Goal: Transaction & Acquisition: Purchase product/service

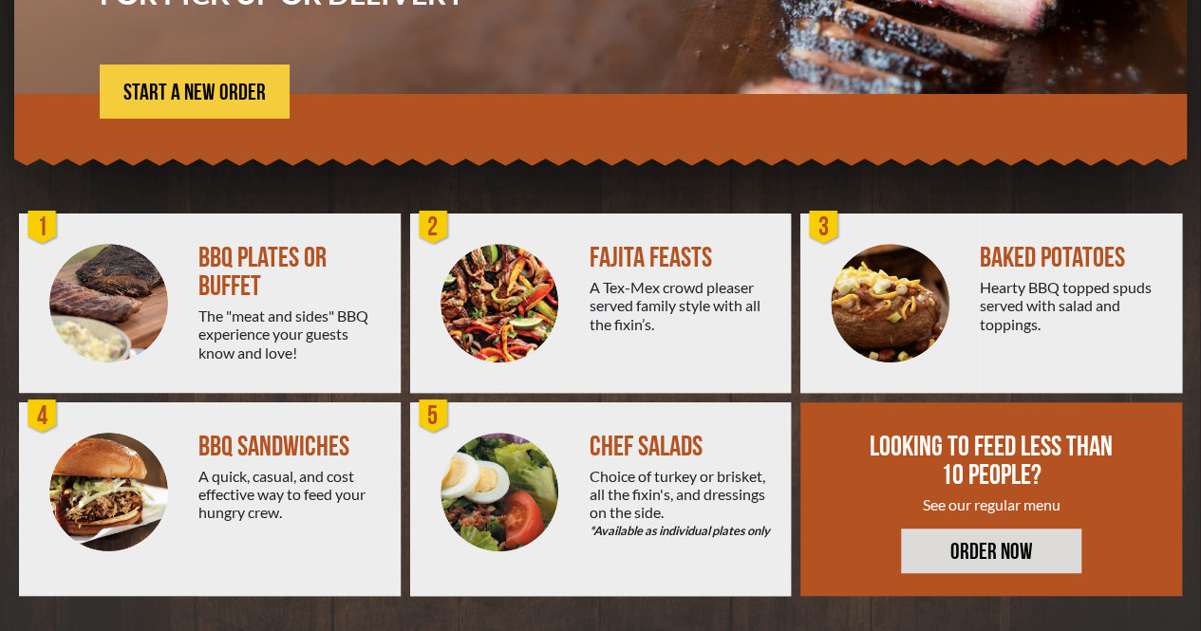
scroll to position [364, 0]
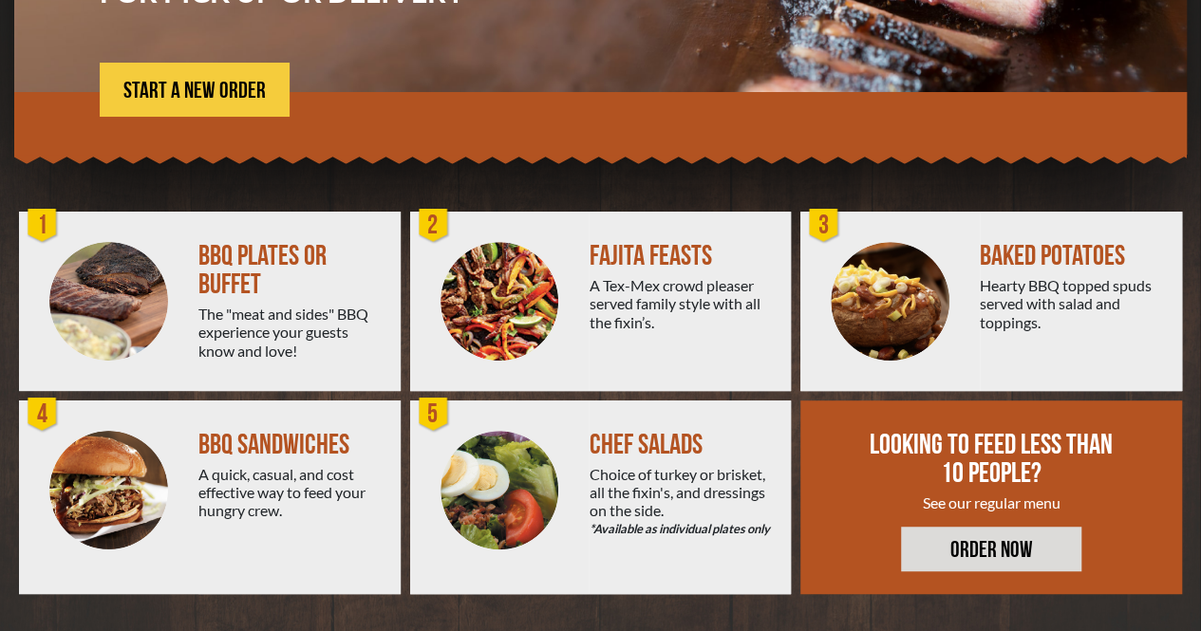
click at [227, 333] on div "The "meat and sides" BBQ experience your guests know and love!" at bounding box center [291, 332] width 187 height 55
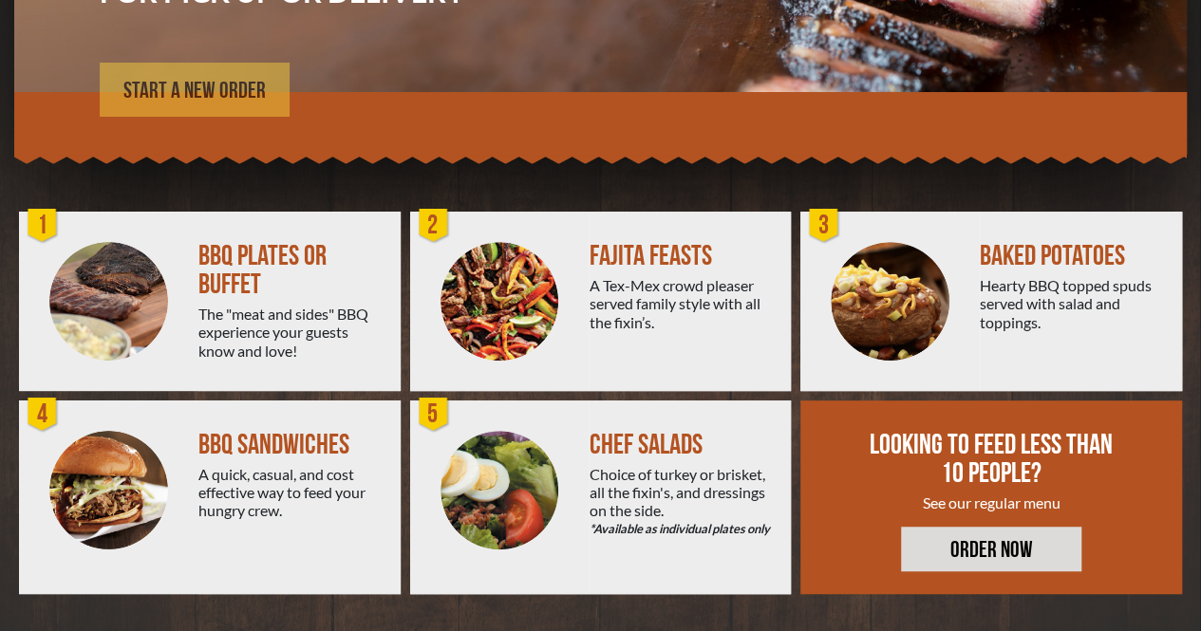
click at [155, 110] on link "START A NEW ORDER" at bounding box center [195, 90] width 190 height 54
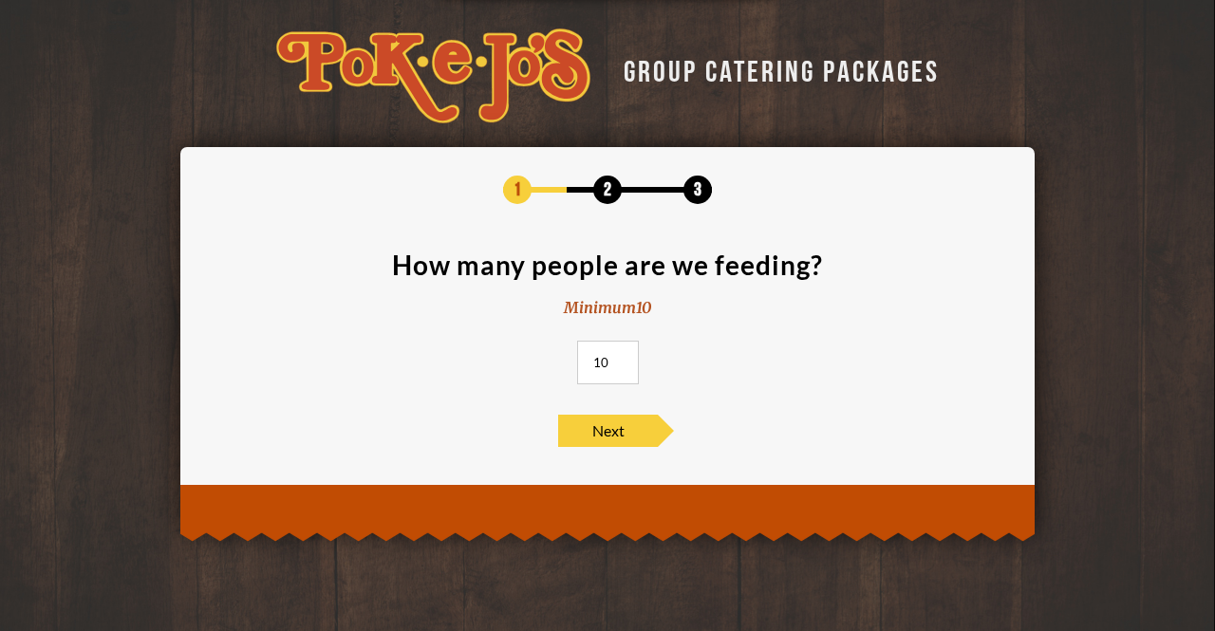
click at [600, 360] on input "10" at bounding box center [608, 363] width 62 height 44
type input "30"
click at [588, 440] on span "Next" at bounding box center [608, 431] width 100 height 32
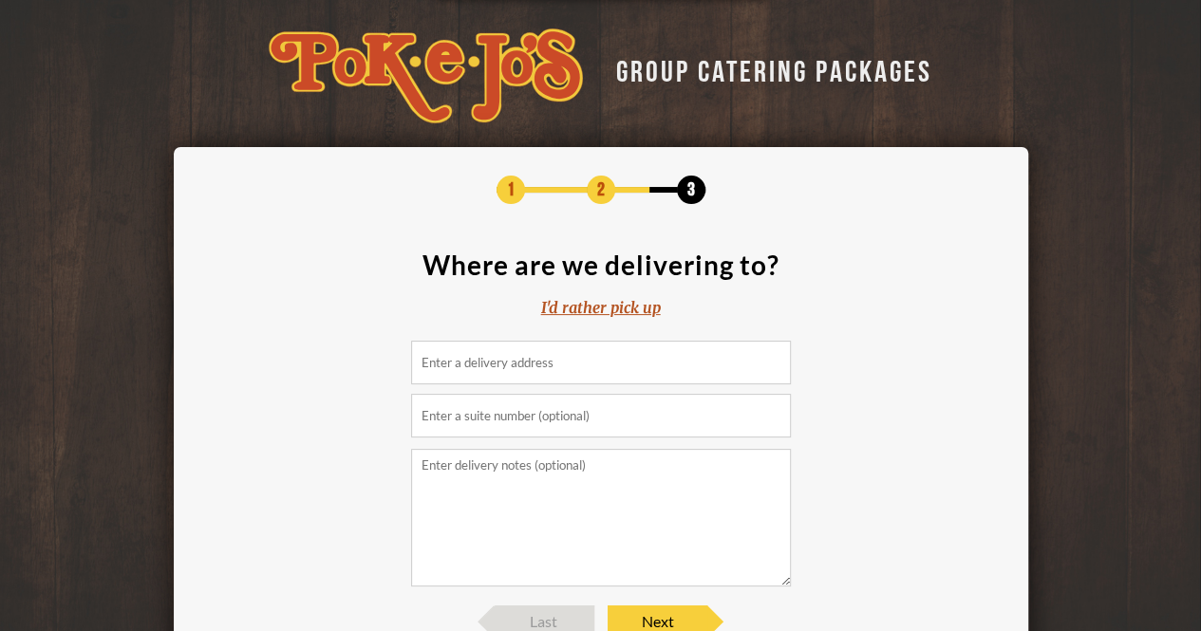
click at [575, 304] on div "I'd rather pick up" at bounding box center [601, 308] width 120 height 22
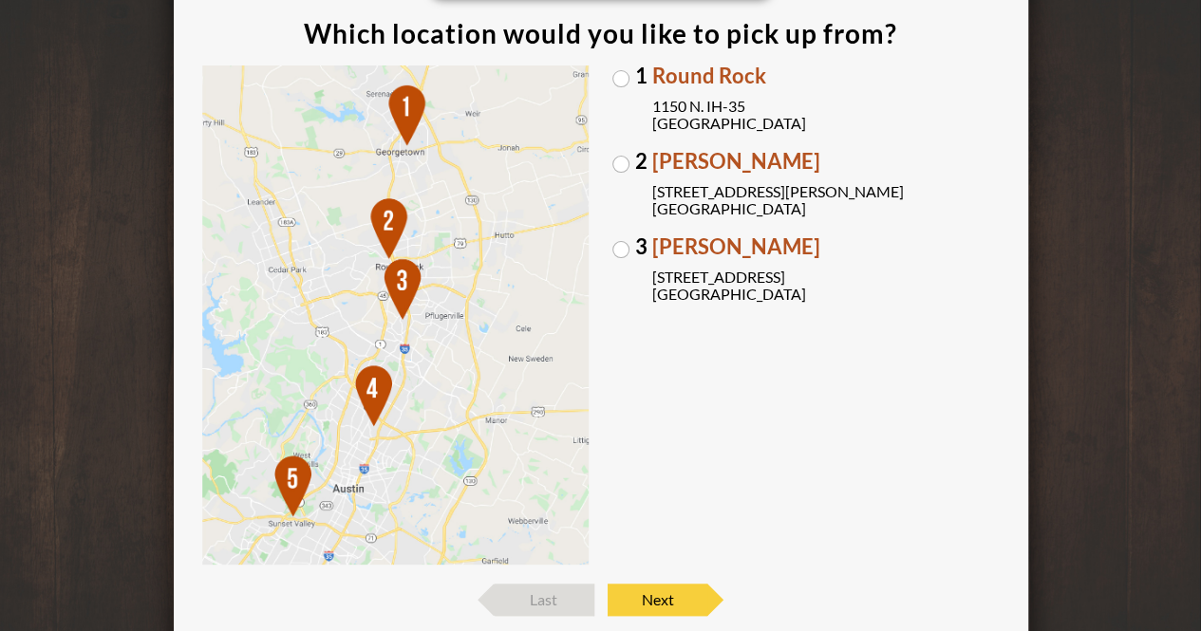
scroll to position [284, 0]
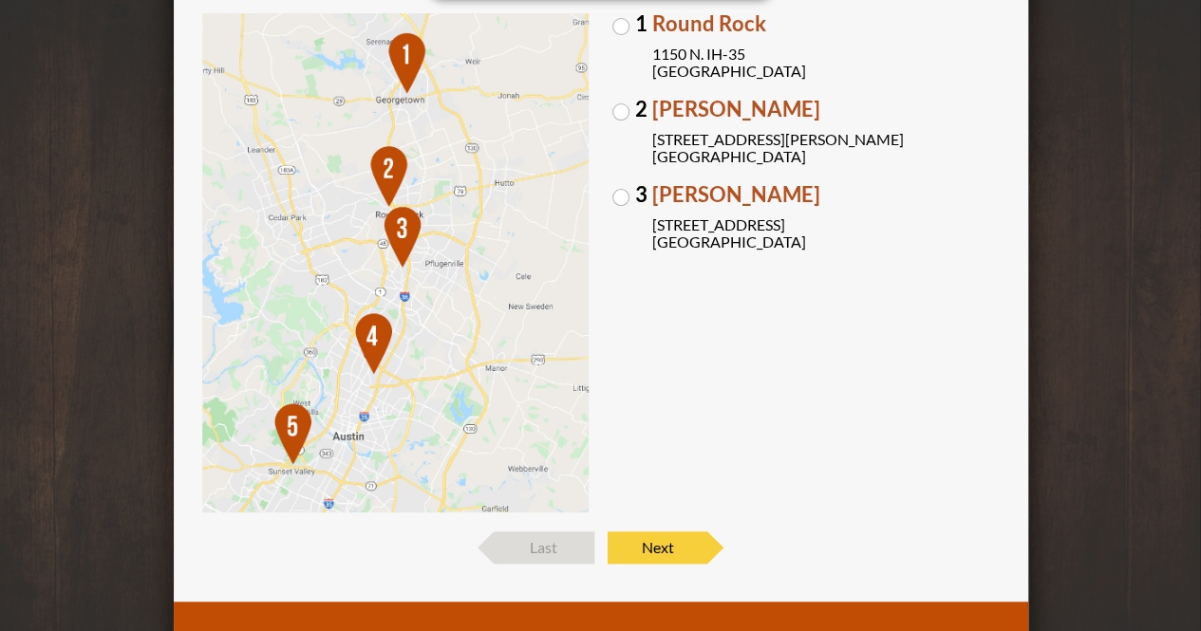
click at [289, 428] on img at bounding box center [395, 263] width 387 height 500
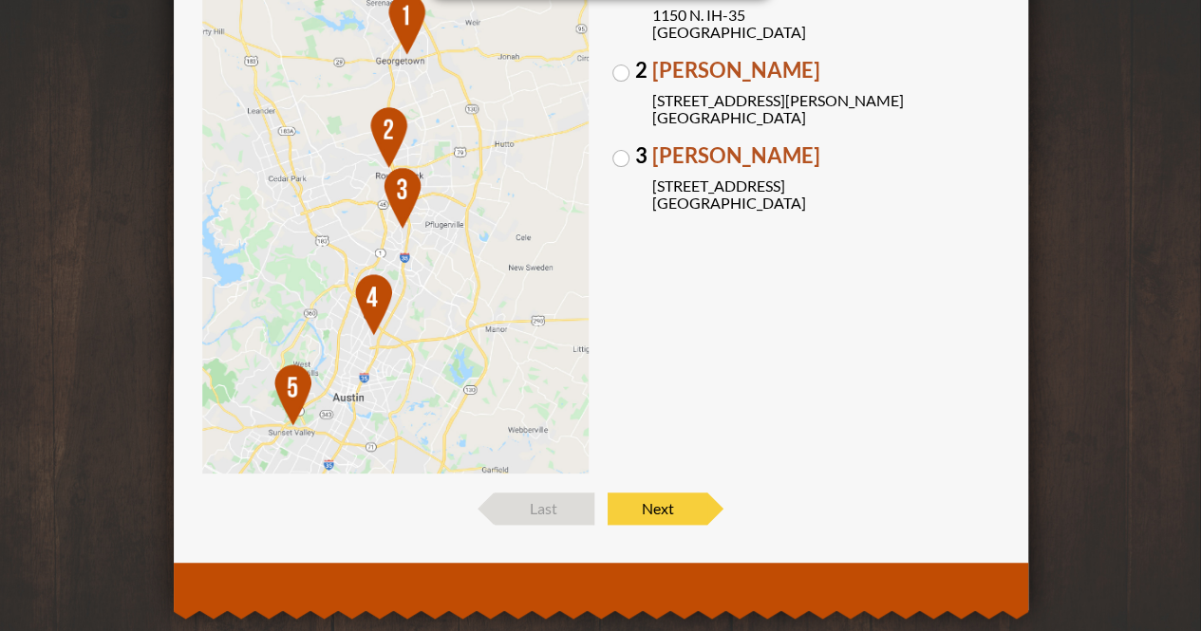
scroll to position [322, 0]
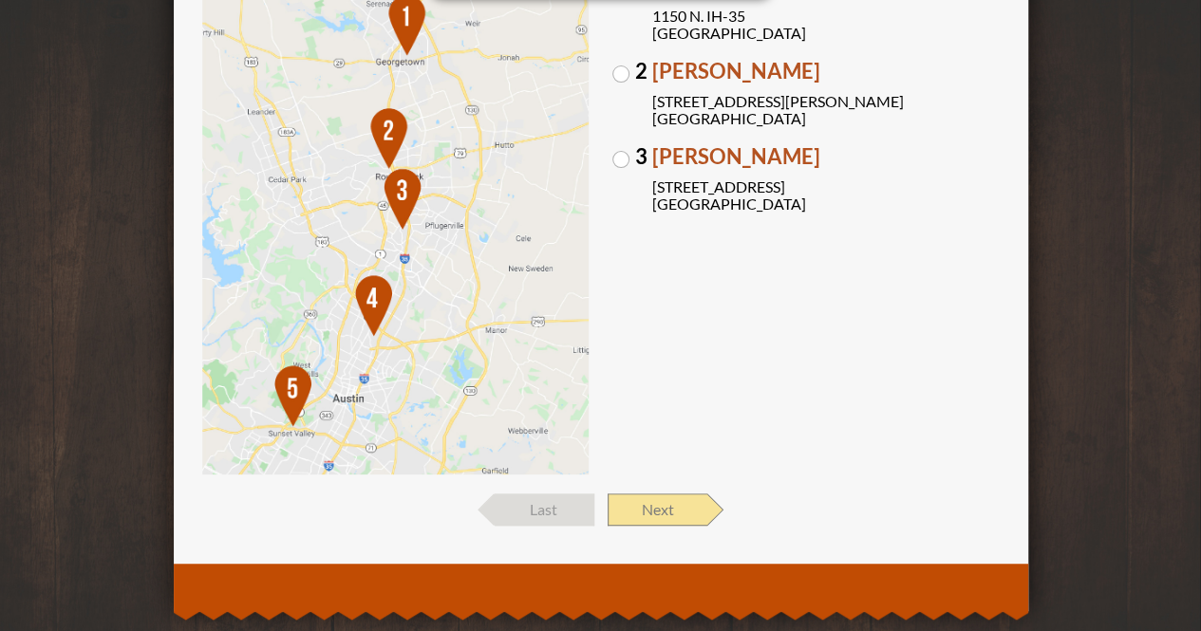
click at [687, 518] on span "Next" at bounding box center [657, 510] width 100 height 32
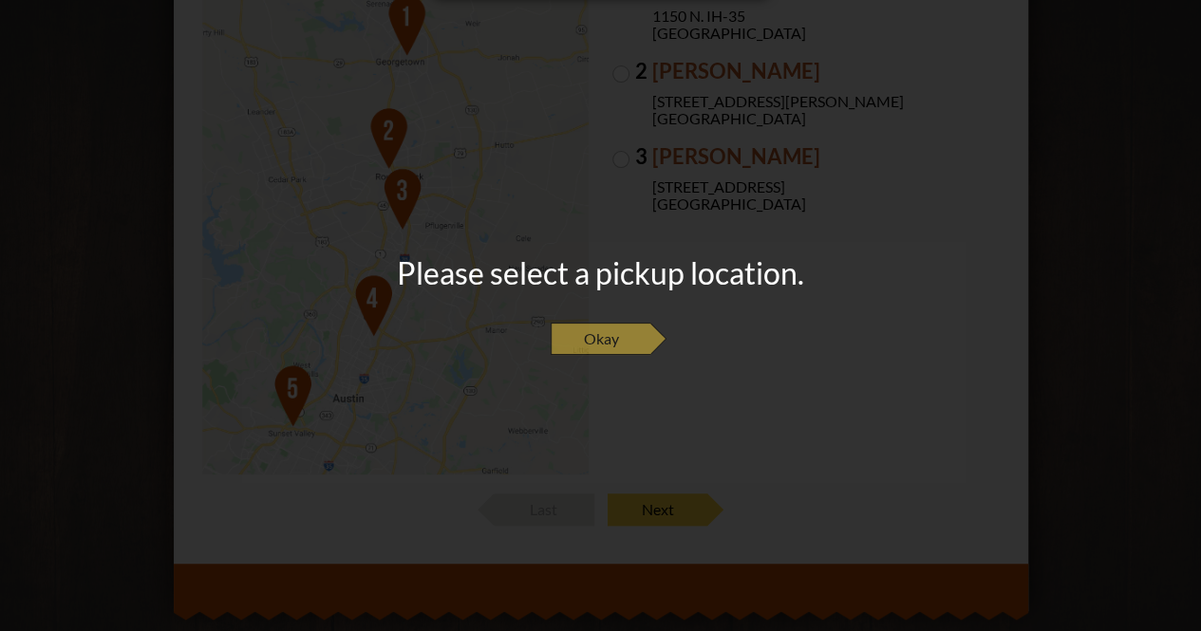
click at [617, 341] on span "Okay" at bounding box center [601, 339] width 100 height 32
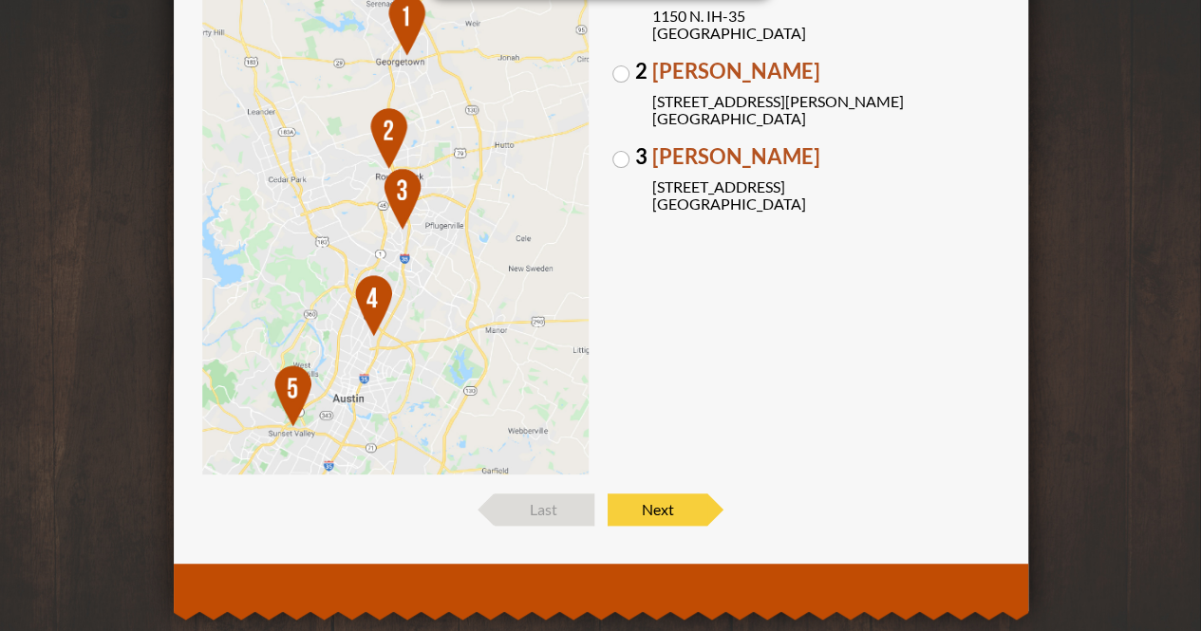
click at [444, 332] on img at bounding box center [395, 225] width 387 height 500
click at [364, 301] on img at bounding box center [395, 225] width 387 height 500
click at [682, 316] on div "1 Round Rock 1150 N. IH-35 Round Rock, TX 78761 2 Parmer Lane 2121 Parmer Lane …" at bounding box center [805, 225] width 387 height 500
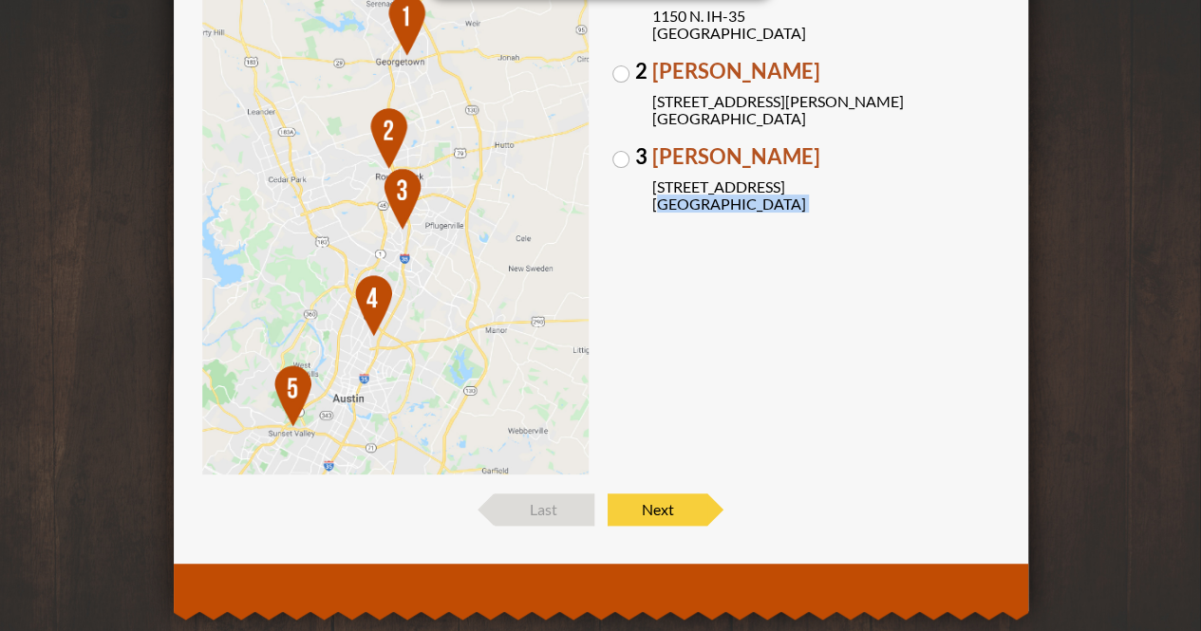
click at [682, 316] on div "1 Round Rock 1150 N. IH-35 Round Rock, TX 78761 2 Parmer Lane 2121 Parmer Lane …" at bounding box center [805, 225] width 387 height 500
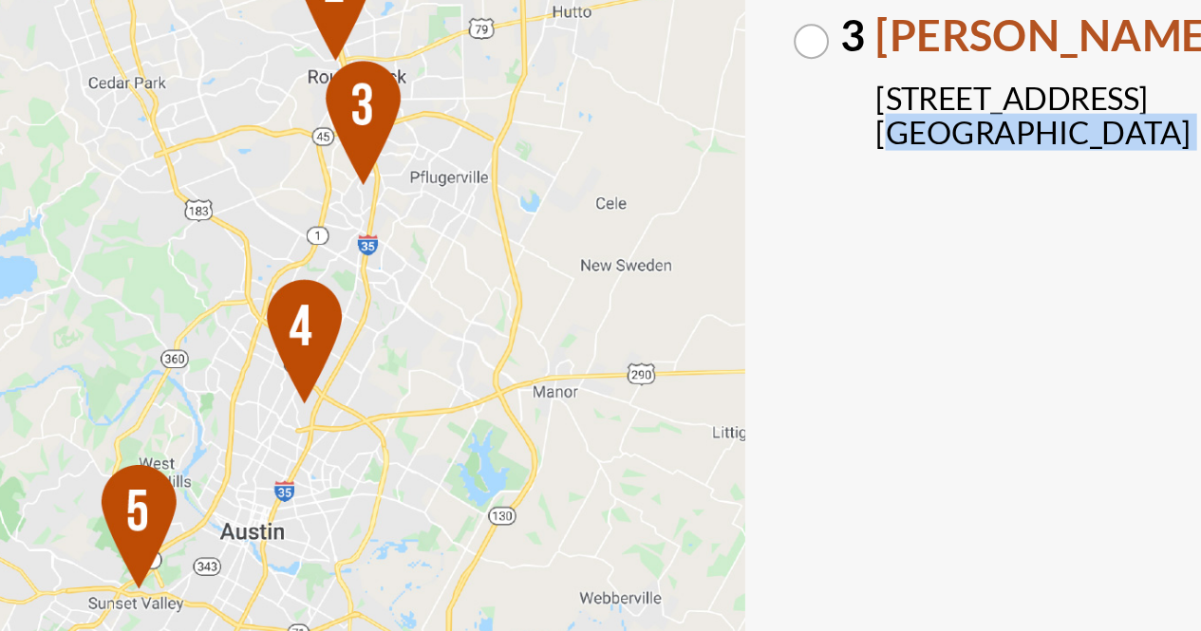
click at [377, 296] on img at bounding box center [395, 225] width 387 height 500
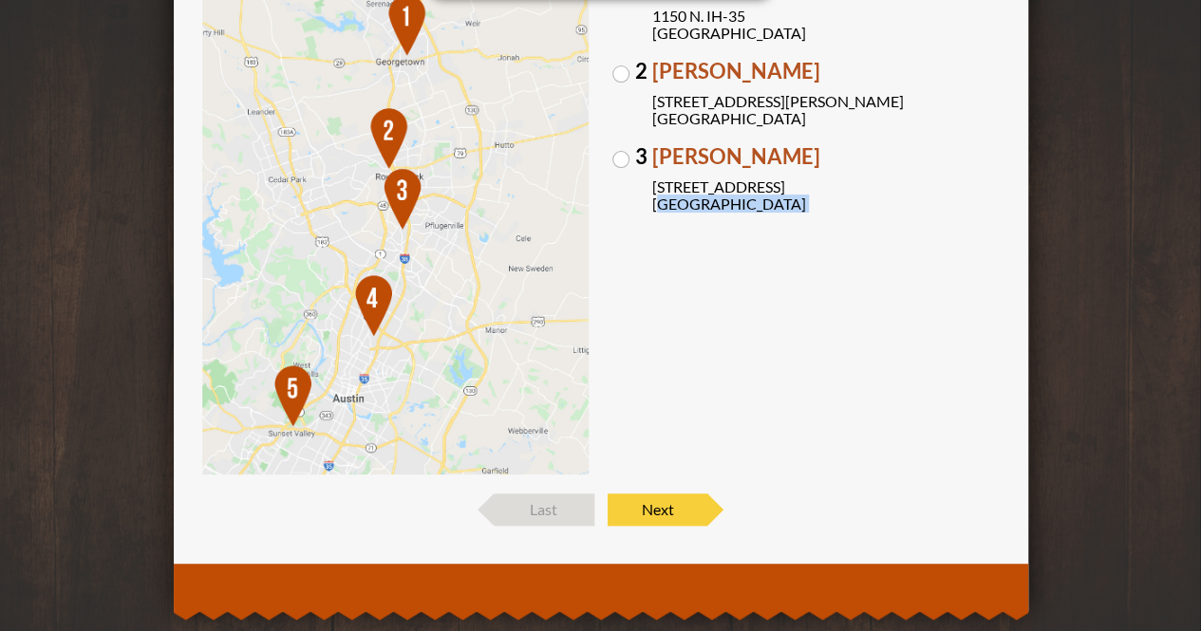
scroll to position [0, 0]
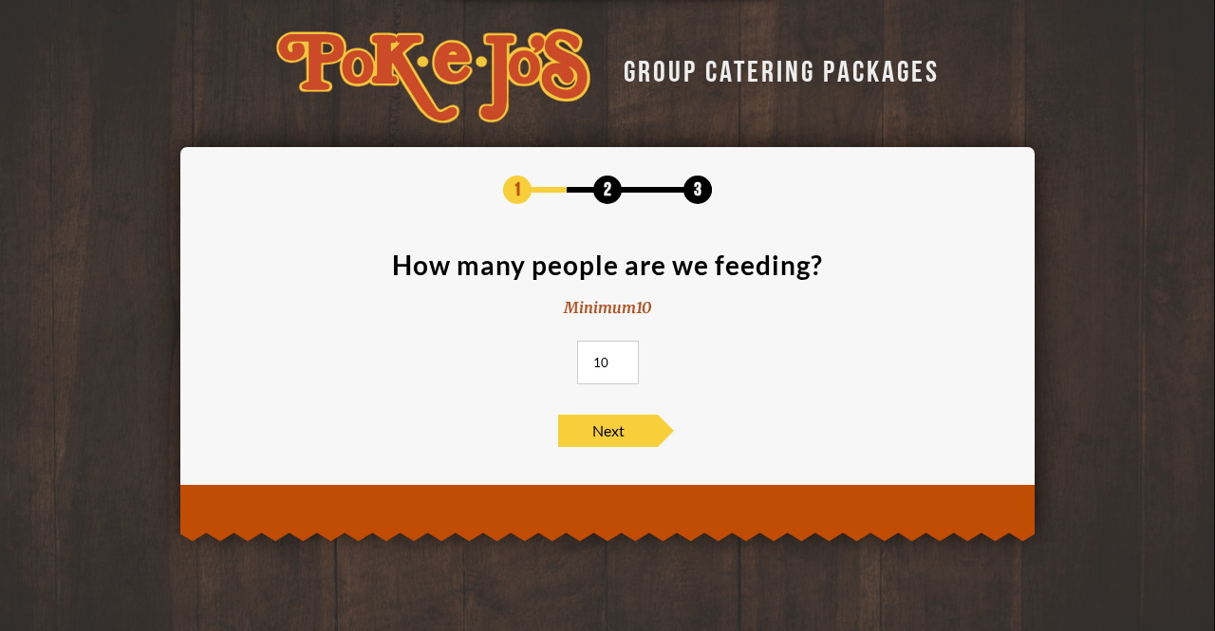
click at [619, 350] on input "10" at bounding box center [608, 363] width 62 height 44
type input "1"
type input "2"
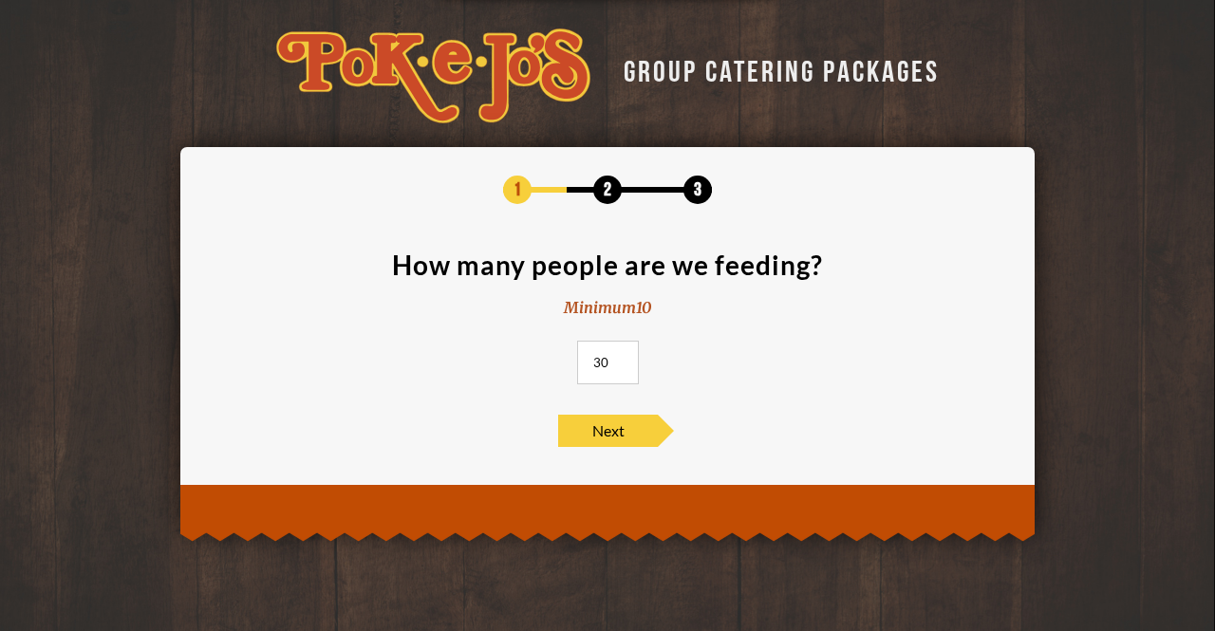
type input "30"
click at [601, 403] on div "1 2 3 How many people are we feeding? Minimum 10 30 Next" at bounding box center [607, 311] width 797 height 271
click at [599, 416] on span "Next" at bounding box center [608, 431] width 100 height 32
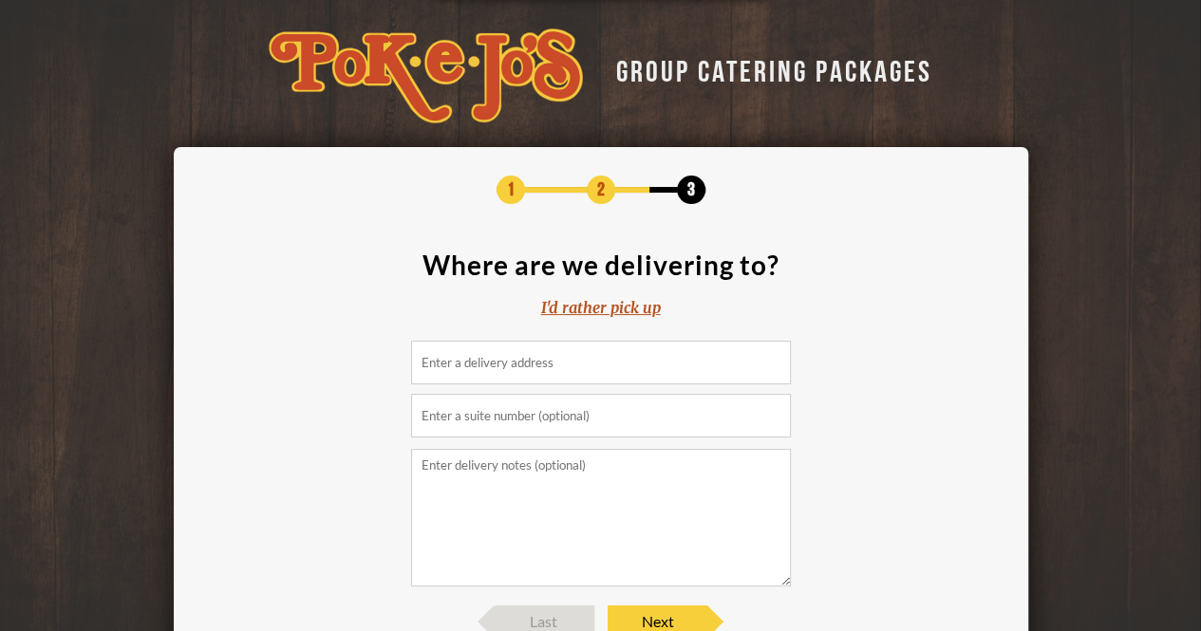
click at [611, 310] on div "I'd rather pick up" at bounding box center [601, 308] width 120 height 22
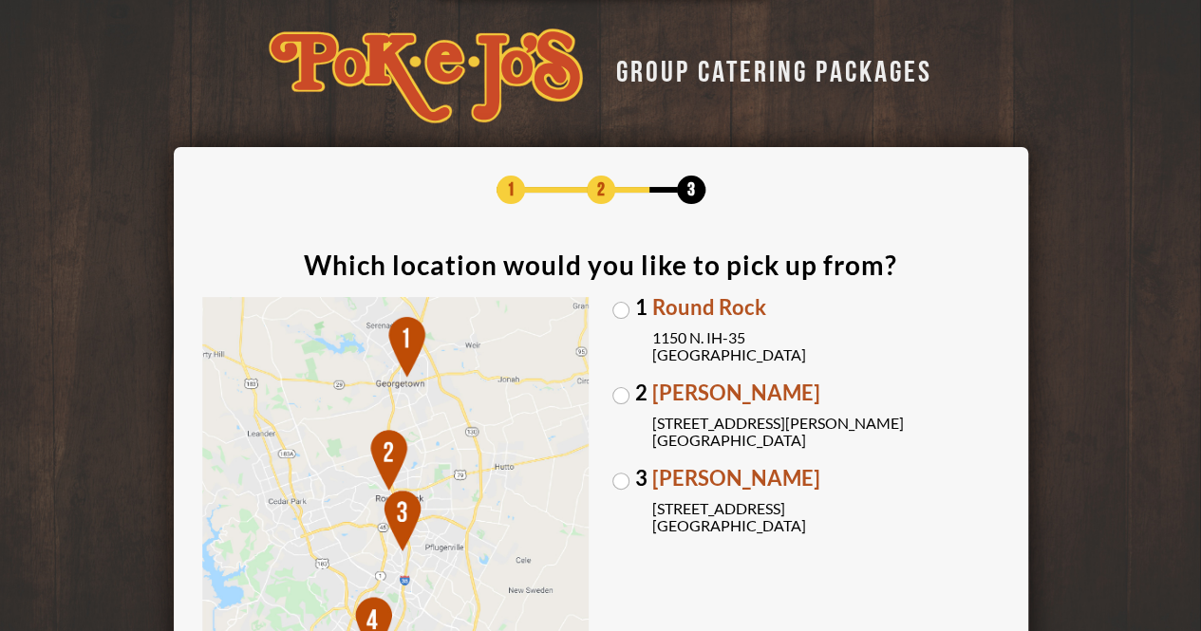
click at [636, 480] on span "3" at bounding box center [641, 478] width 12 height 21
click at [0, 0] on input "3 Brodie Oaks 4109 S. Capitol of TX Hwy Austin, TX 78704" at bounding box center [0, 0] width 0 height 0
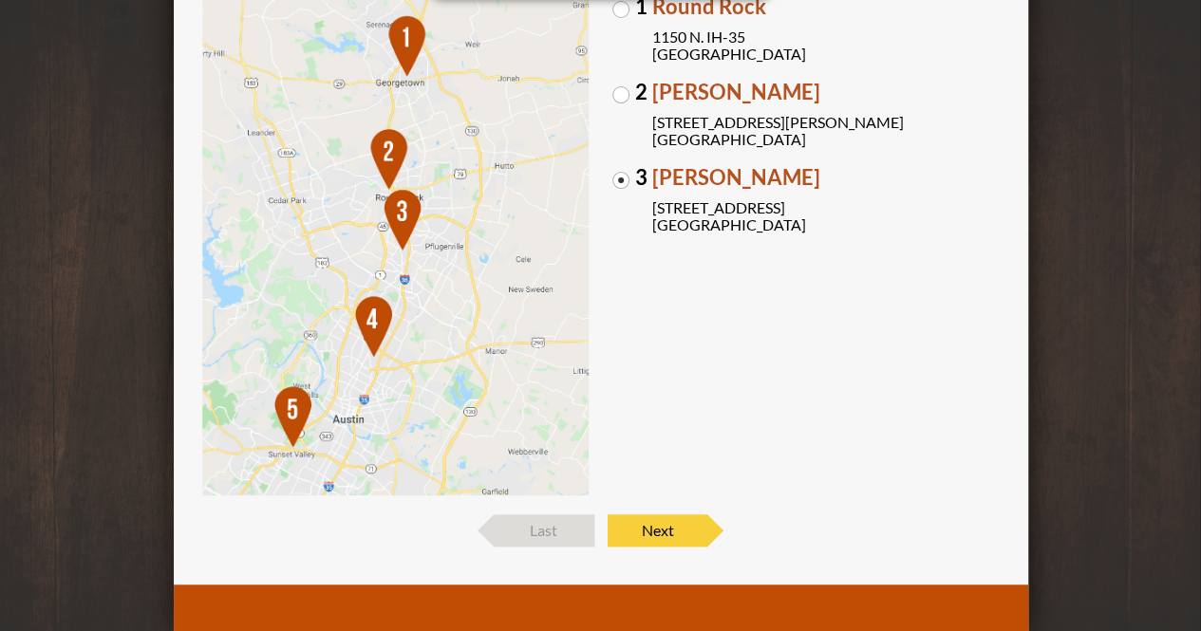
scroll to position [300, 0]
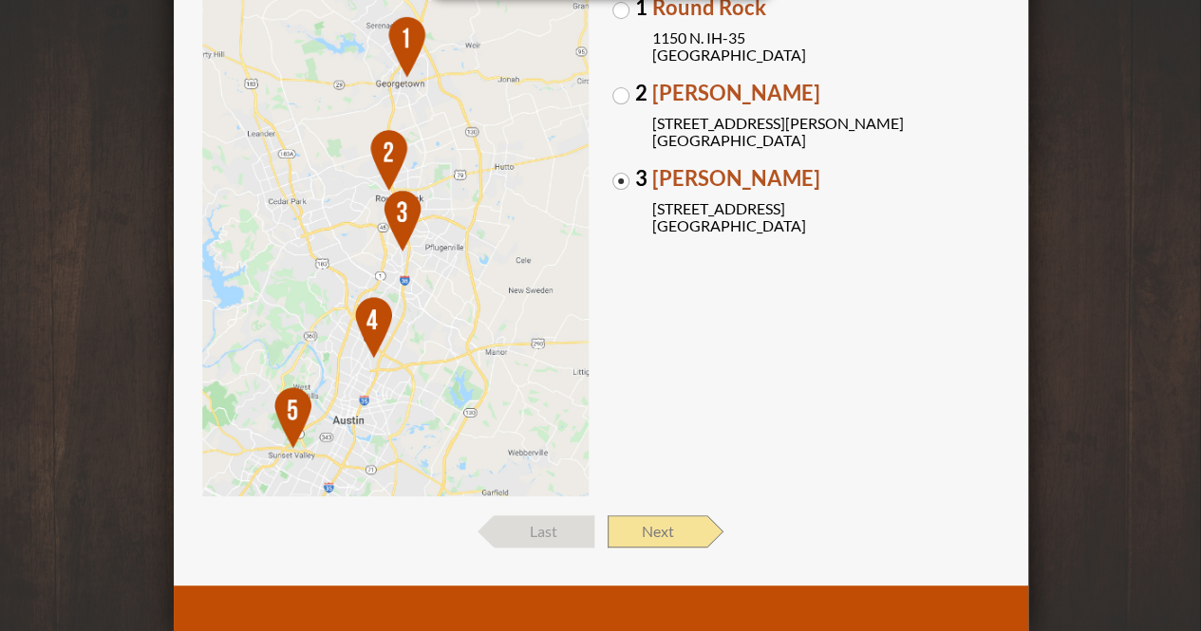
click at [667, 537] on span "Next" at bounding box center [657, 531] width 100 height 32
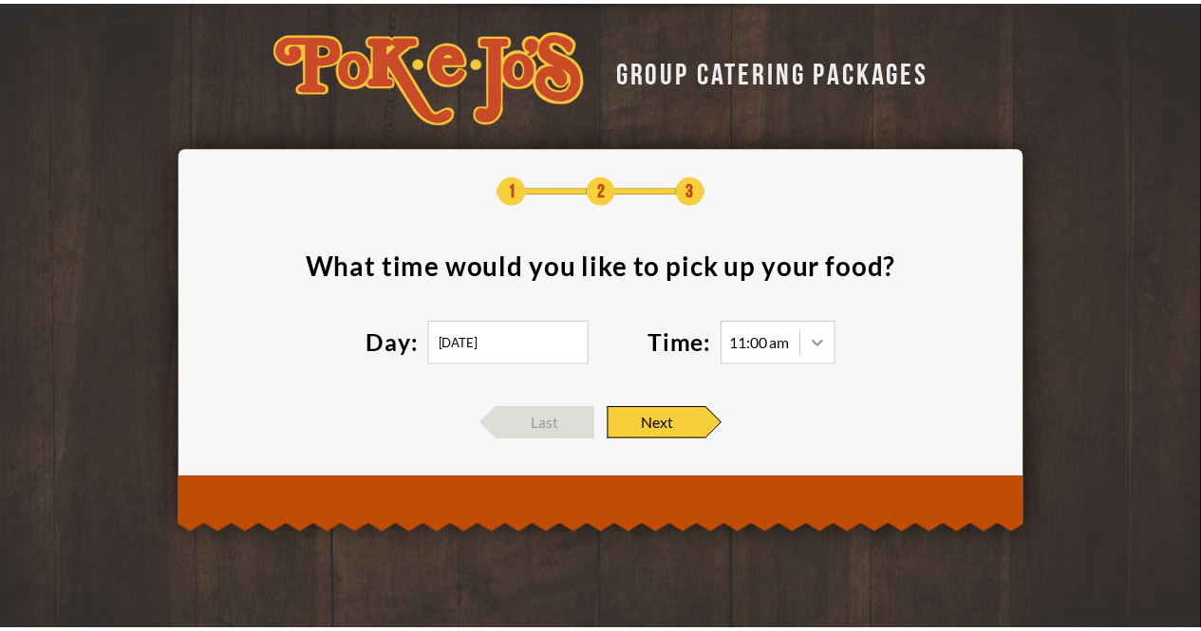
scroll to position [1, 0]
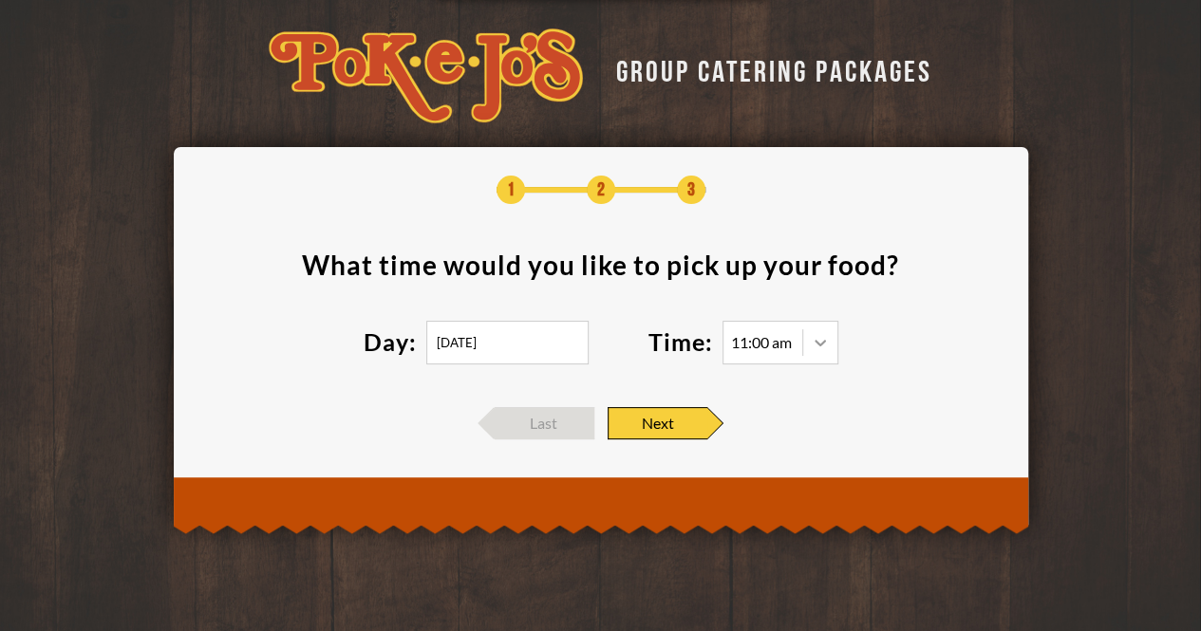
click at [829, 333] on icon at bounding box center [820, 342] width 19 height 19
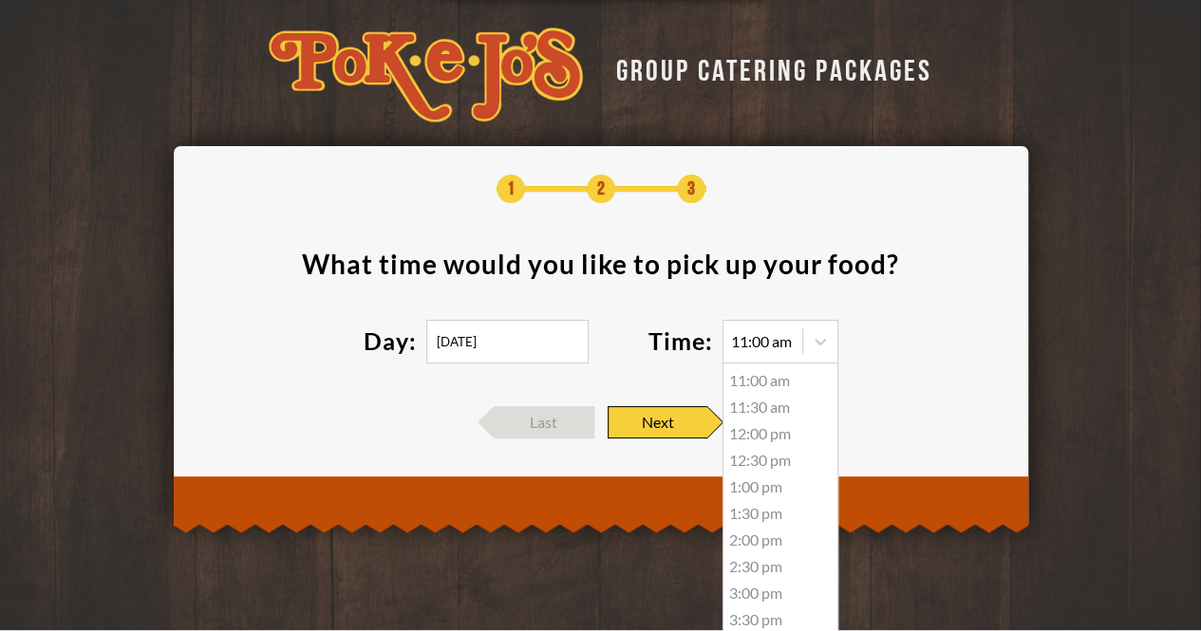
click at [771, 515] on div "1:30 pm" at bounding box center [780, 513] width 114 height 27
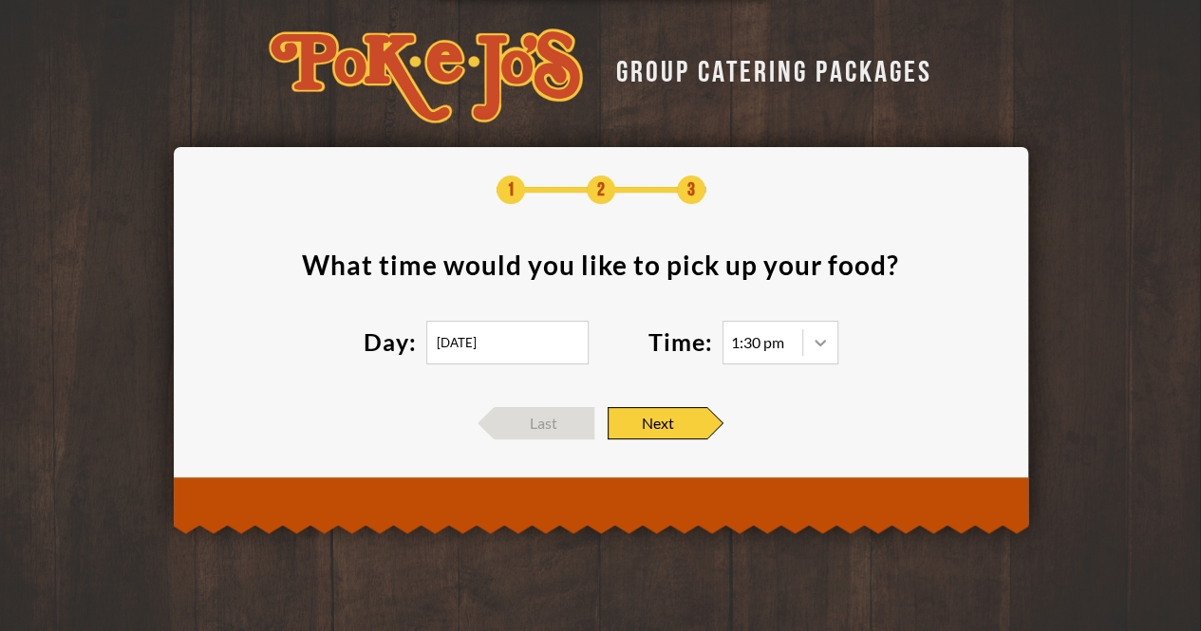
click at [829, 334] on icon at bounding box center [820, 342] width 19 height 19
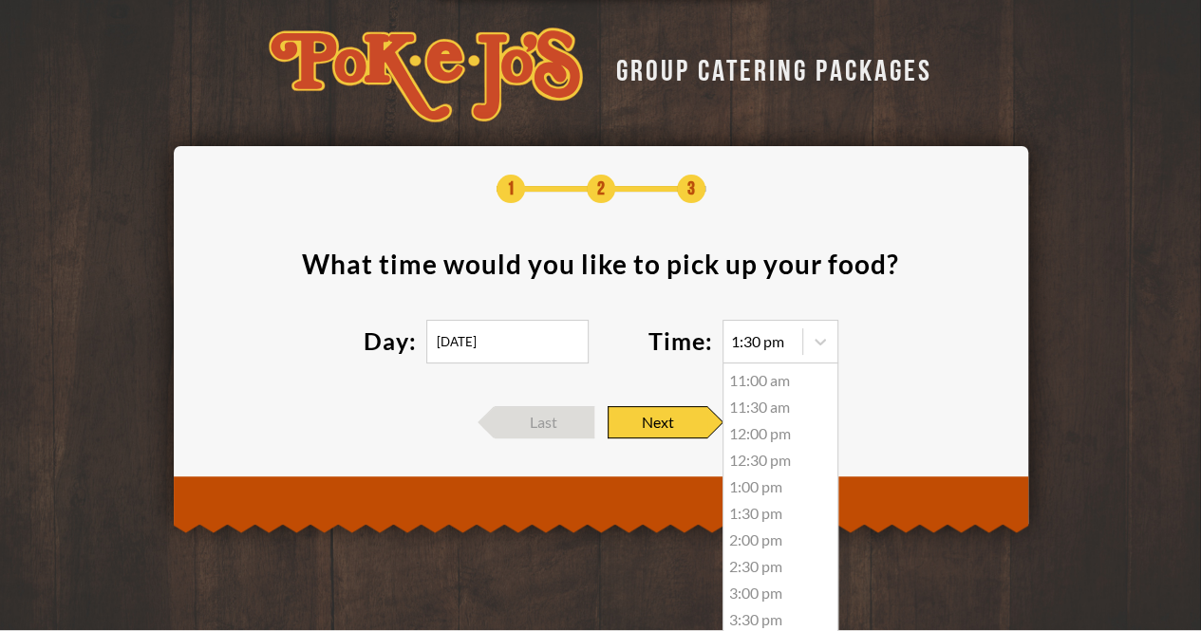
click at [769, 536] on div "2:00 pm" at bounding box center [780, 540] width 114 height 27
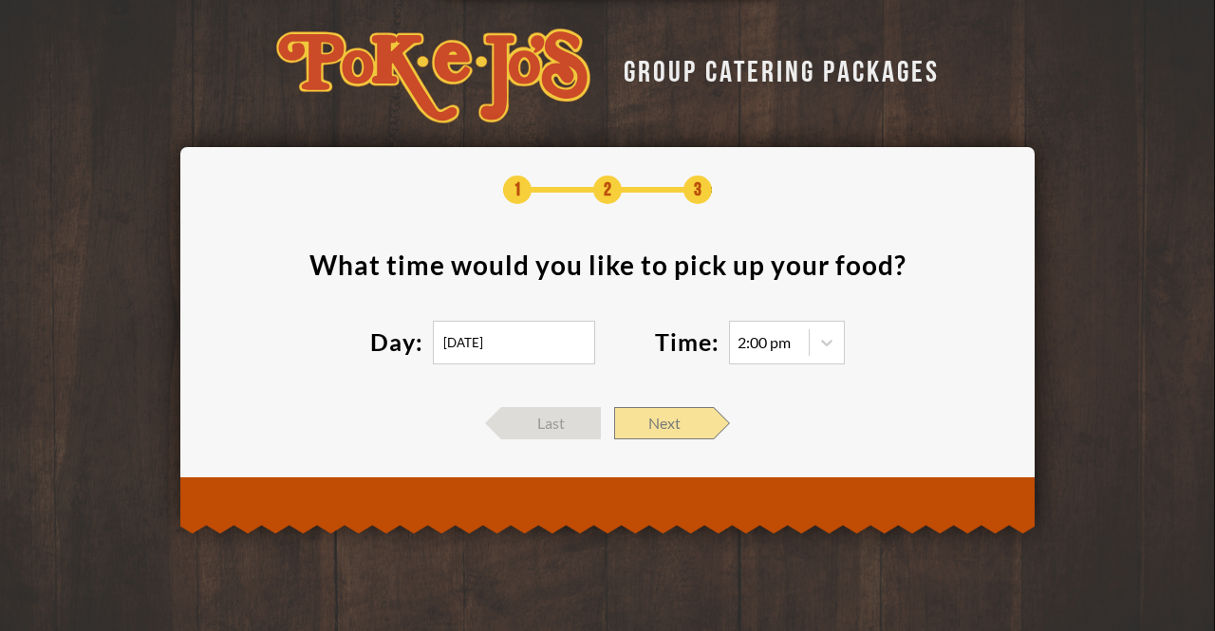
click at [673, 411] on span "Next" at bounding box center [664, 423] width 100 height 32
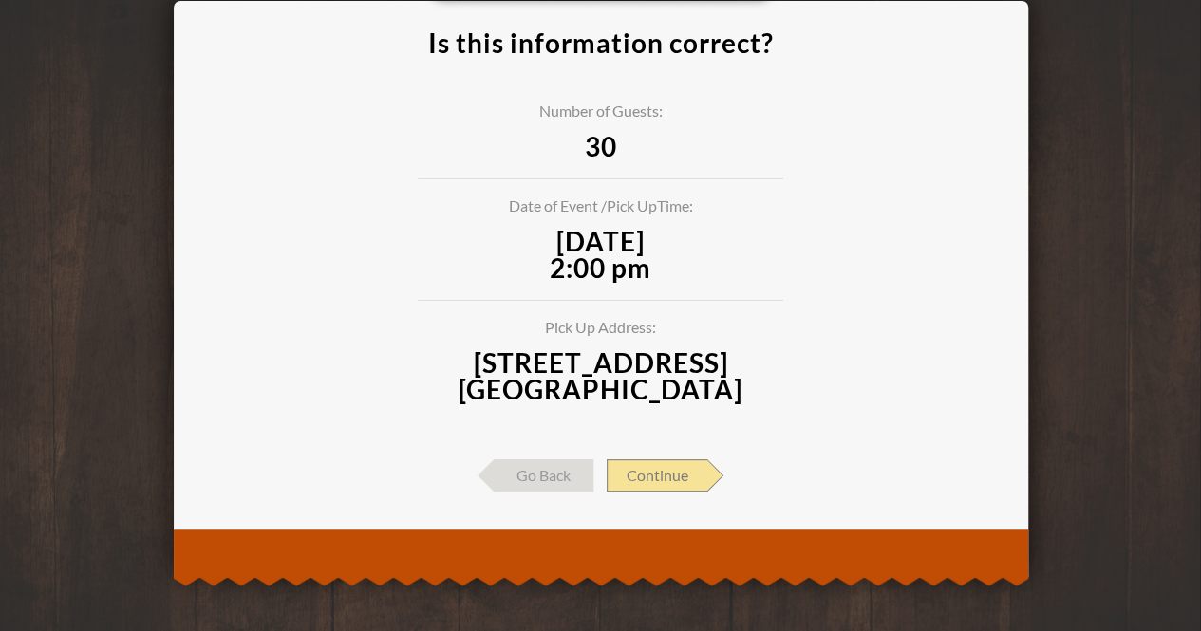
click at [666, 474] on span "Continue" at bounding box center [657, 475] width 101 height 32
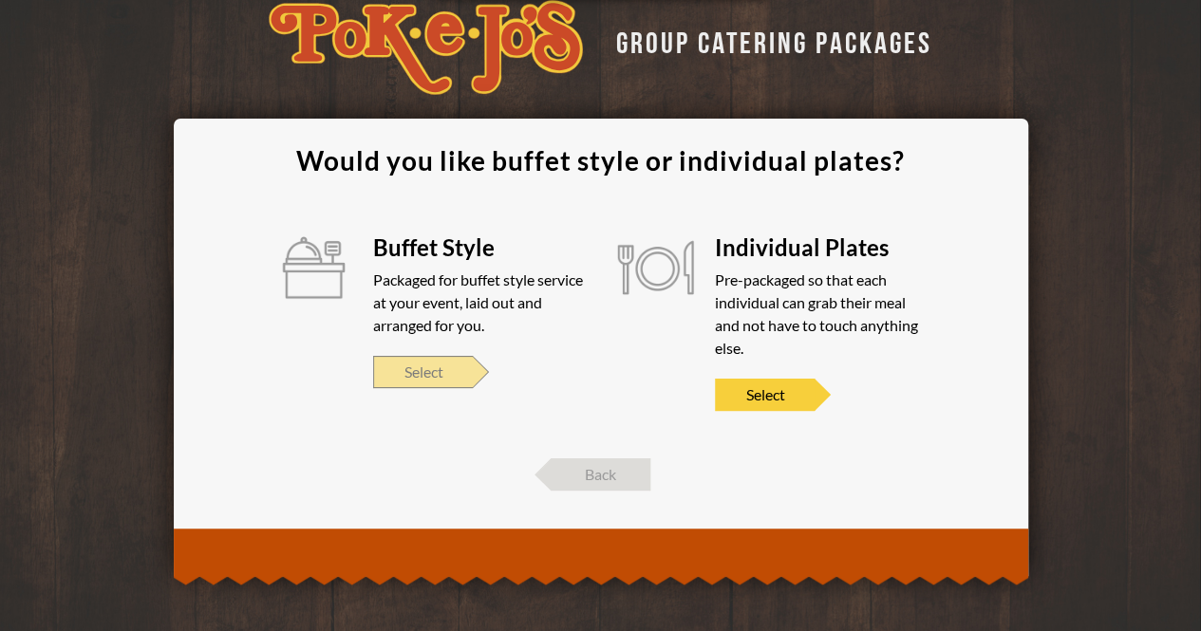
click at [431, 383] on span "Select" at bounding box center [423, 372] width 100 height 32
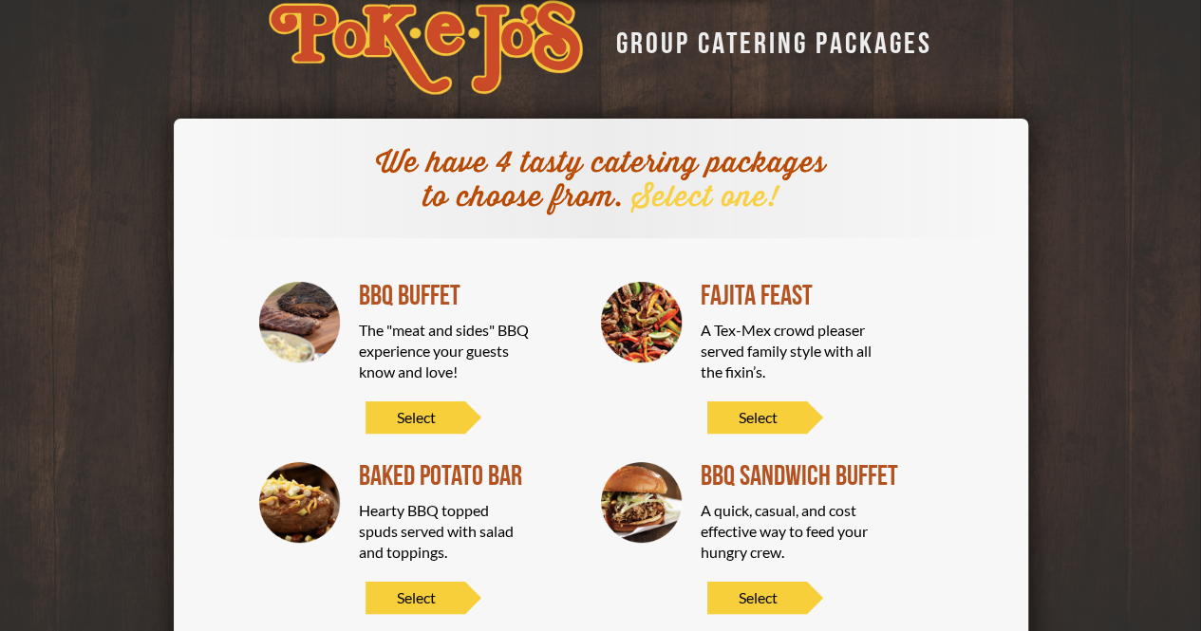
scroll to position [84, 0]
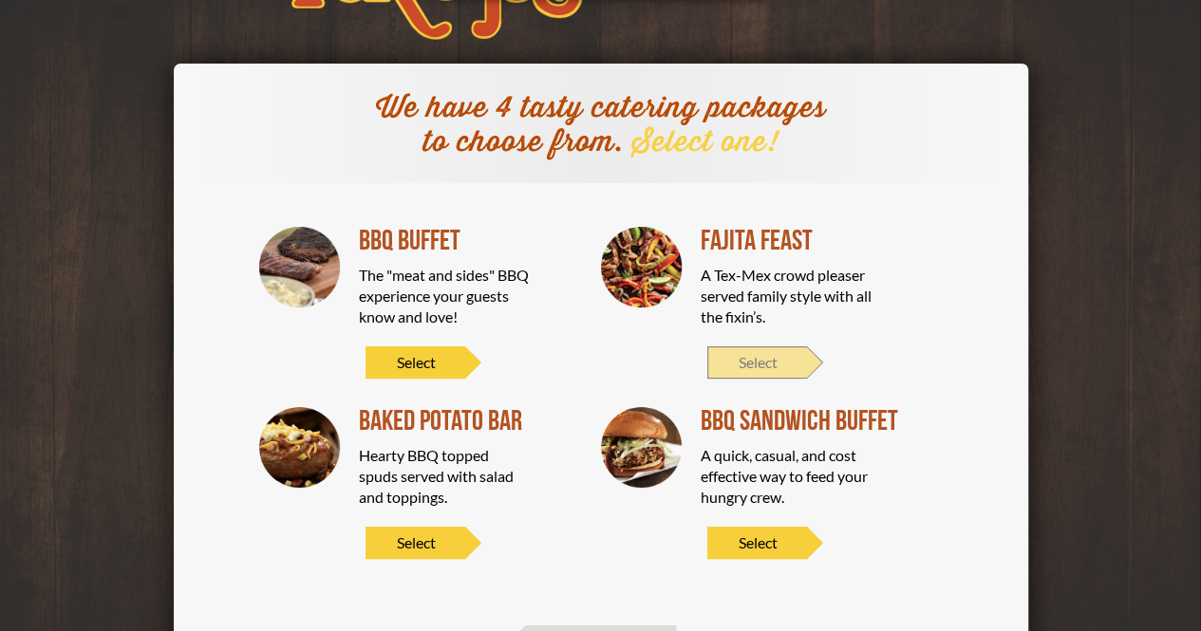
click at [773, 351] on span "Select" at bounding box center [757, 362] width 100 height 32
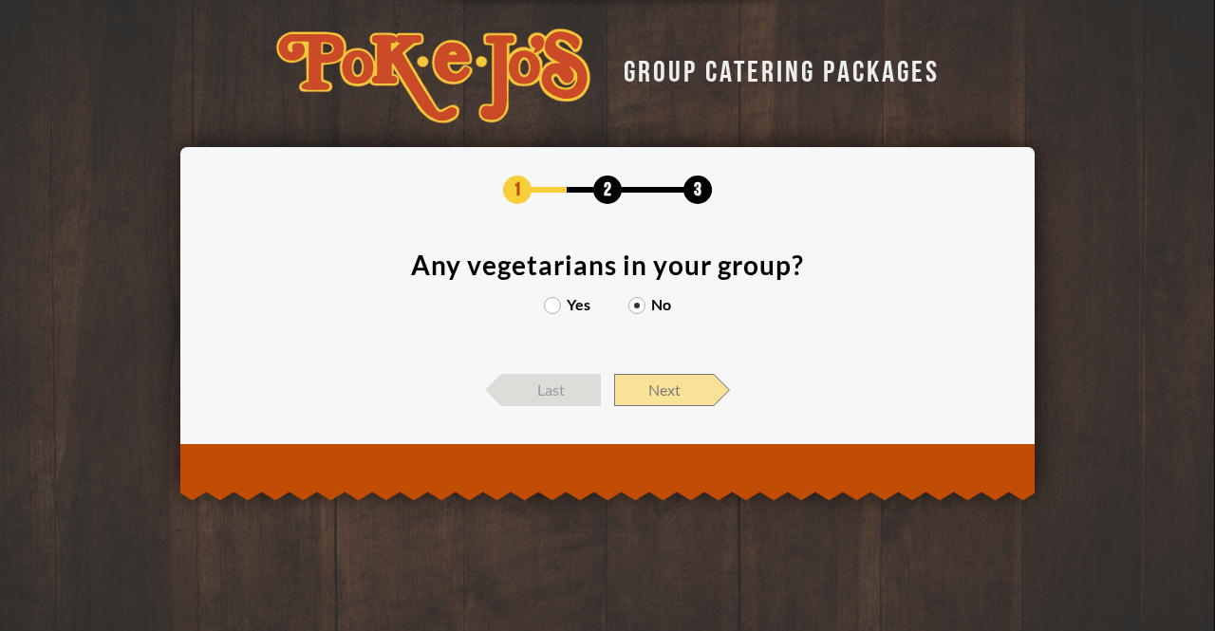
click at [658, 401] on span "Next" at bounding box center [664, 390] width 100 height 32
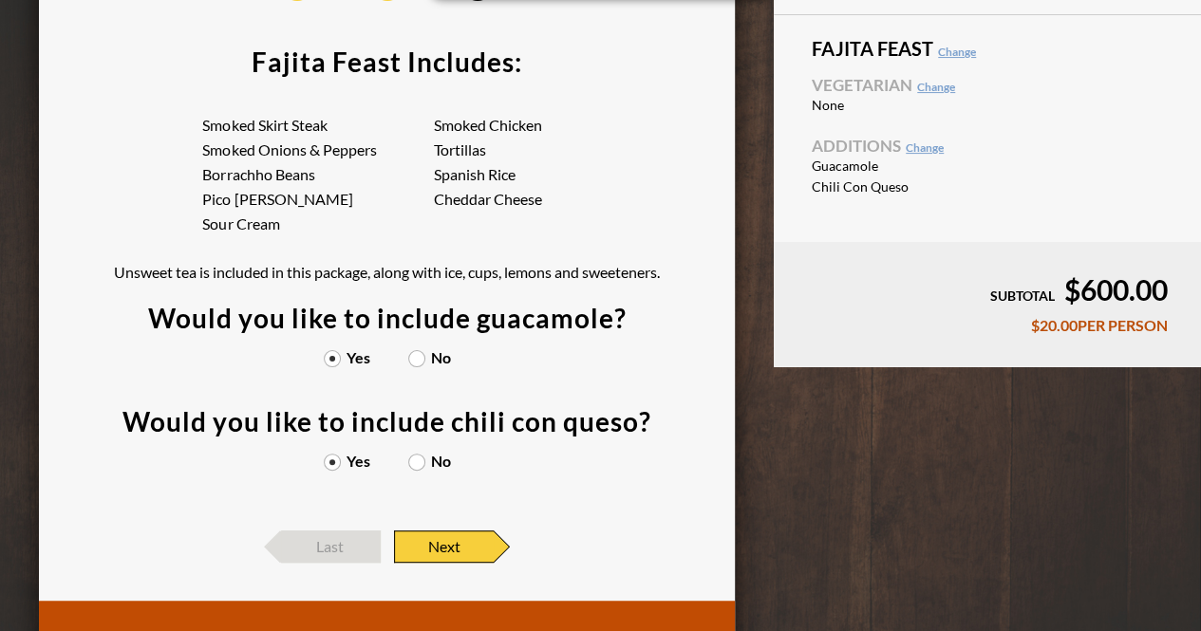
scroll to position [199, 0]
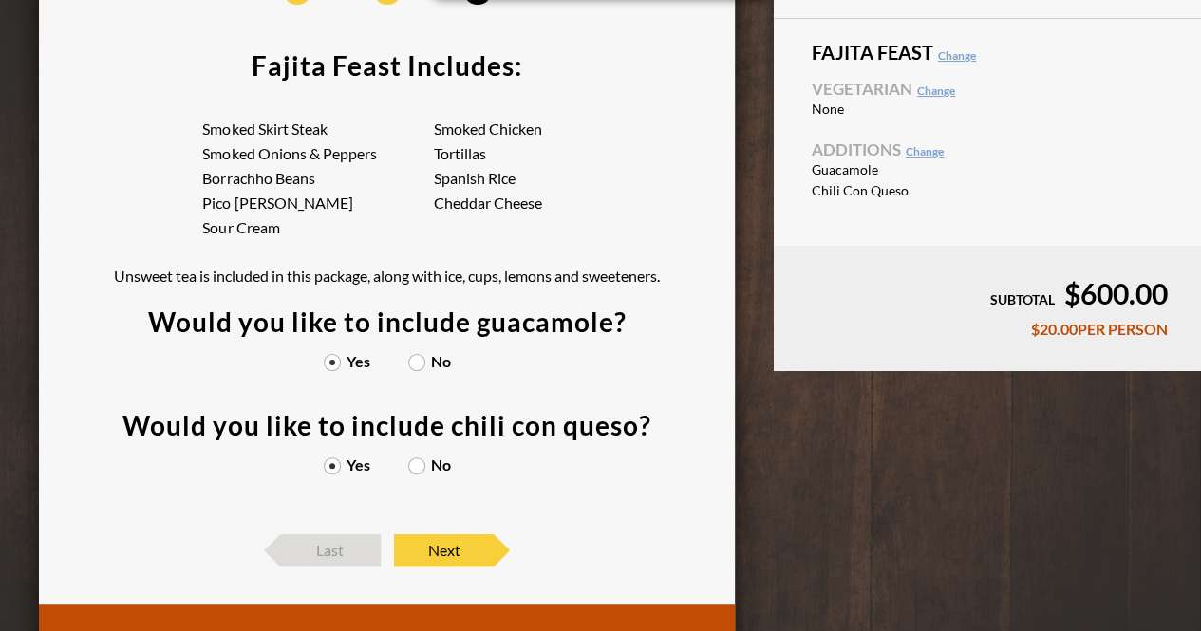
click at [429, 361] on label "No" at bounding box center [429, 361] width 43 height 15
click at [0, 0] on input "No" at bounding box center [0, 0] width 0 height 0
click at [432, 449] on div "Would you like to include chili con queso? Yes No" at bounding box center [386, 463] width 529 height 103
click at [420, 455] on div "Would you like to include chili con queso? Yes No" at bounding box center [386, 463] width 529 height 103
click at [416, 464] on label "No" at bounding box center [429, 464] width 43 height 15
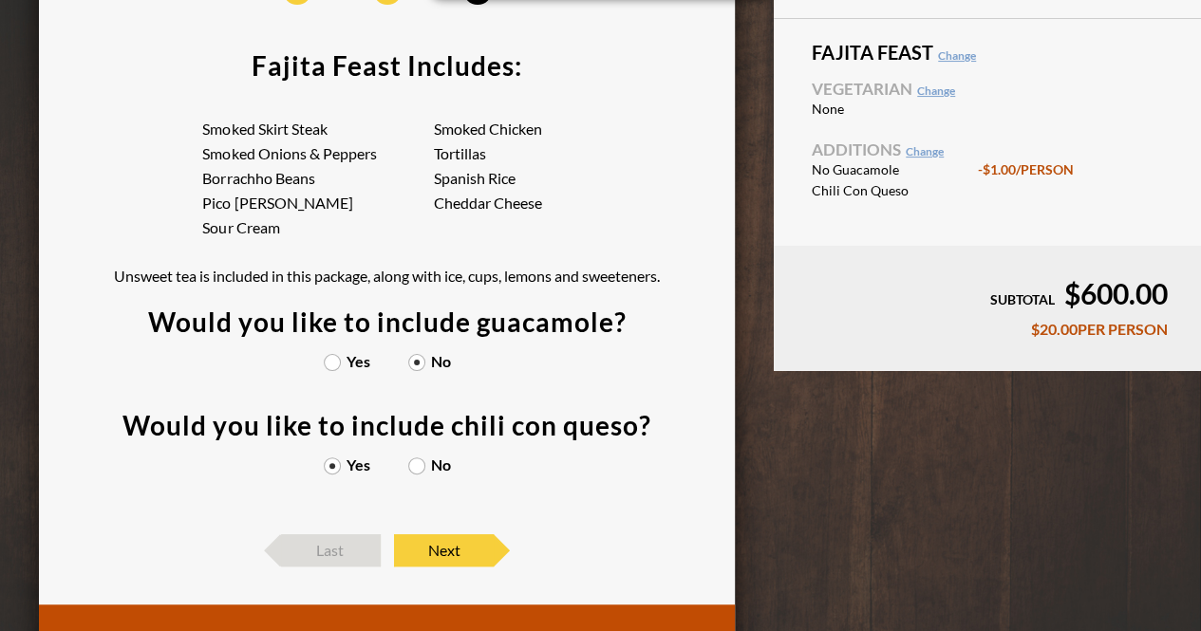
click at [0, 0] on input "No" at bounding box center [0, 0] width 0 height 0
drag, startPoint x: 416, startPoint y: 464, endPoint x: 386, endPoint y: 465, distance: 29.4
click at [386, 465] on div "Yes No" at bounding box center [386, 474] width 529 height 34
click at [335, 370] on div "Yes No" at bounding box center [387, 371] width 478 height 34
click at [331, 357] on label "Yes" at bounding box center [347, 361] width 47 height 15
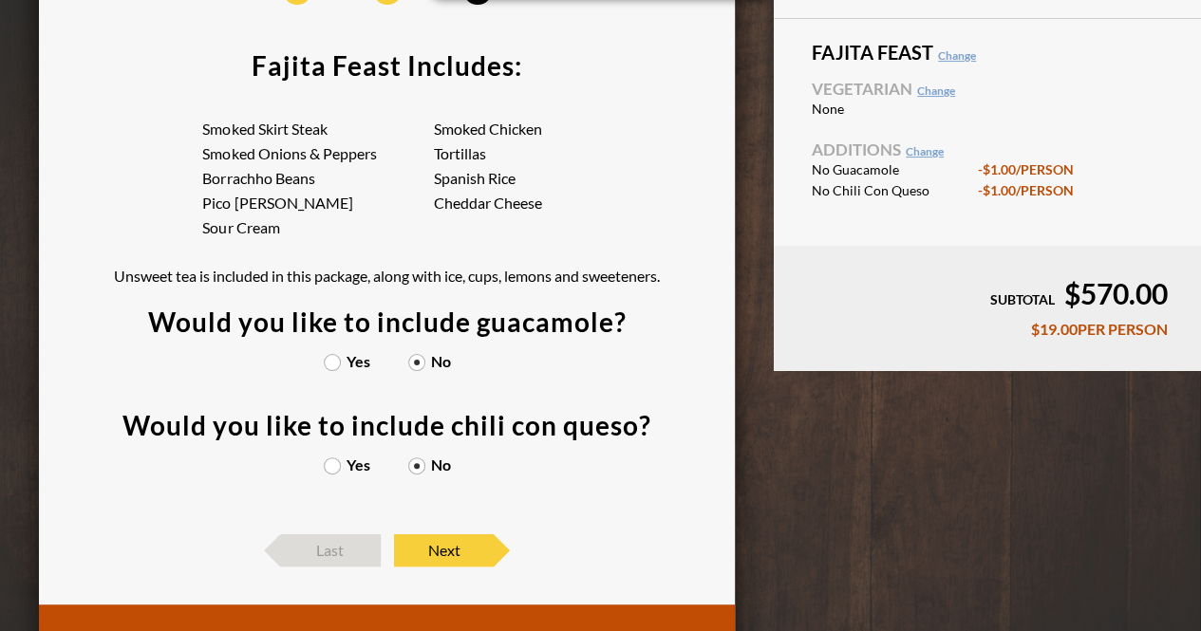
click at [0, 0] on input "Yes" at bounding box center [0, 0] width 0 height 0
click at [425, 548] on span "Next" at bounding box center [444, 550] width 100 height 32
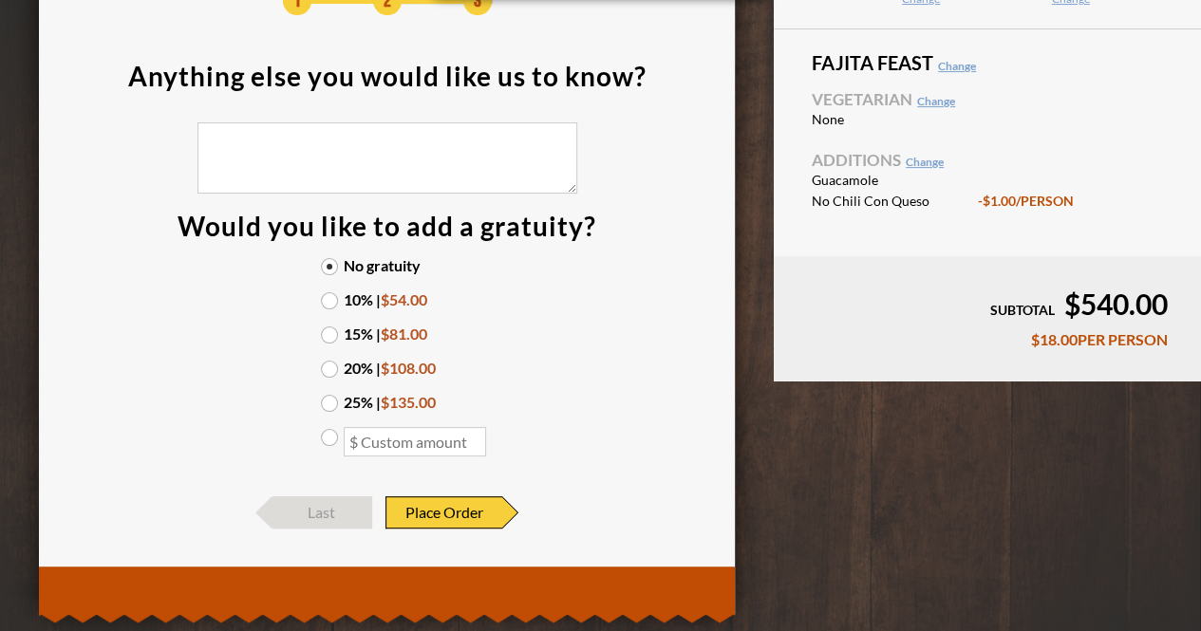
scroll to position [227, 0]
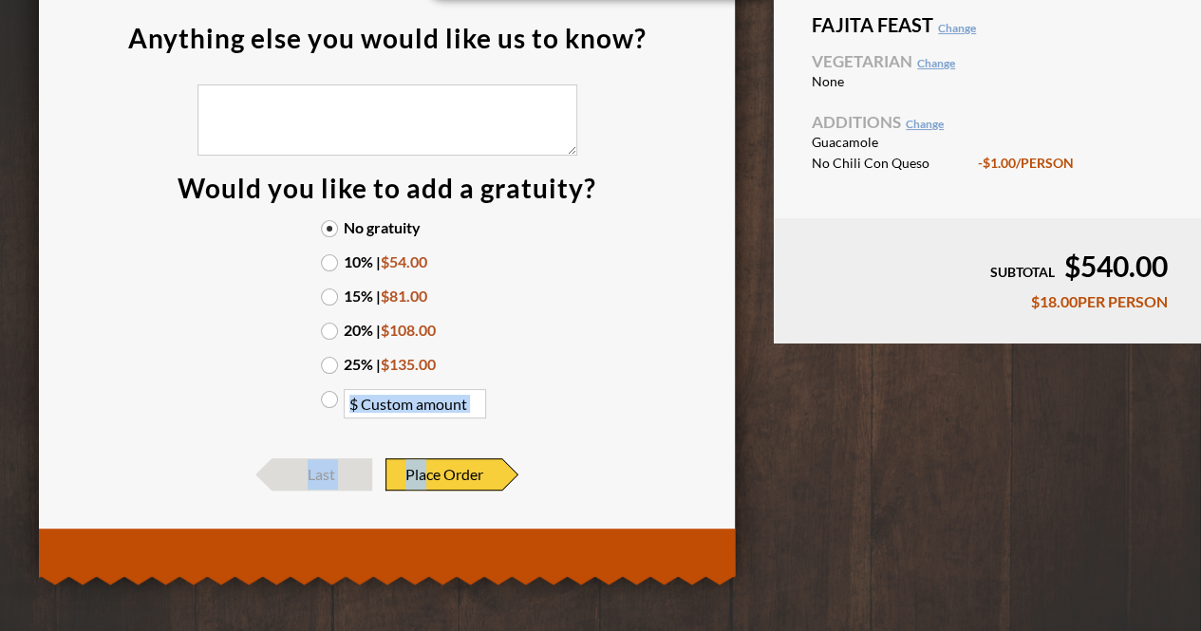
drag, startPoint x: 426, startPoint y: 472, endPoint x: 596, endPoint y: 377, distance: 194.6
click at [596, 377] on div "1 2 3 Anything else you would like us to know? Would you like to add a gratuity…" at bounding box center [387, 220] width 640 height 542
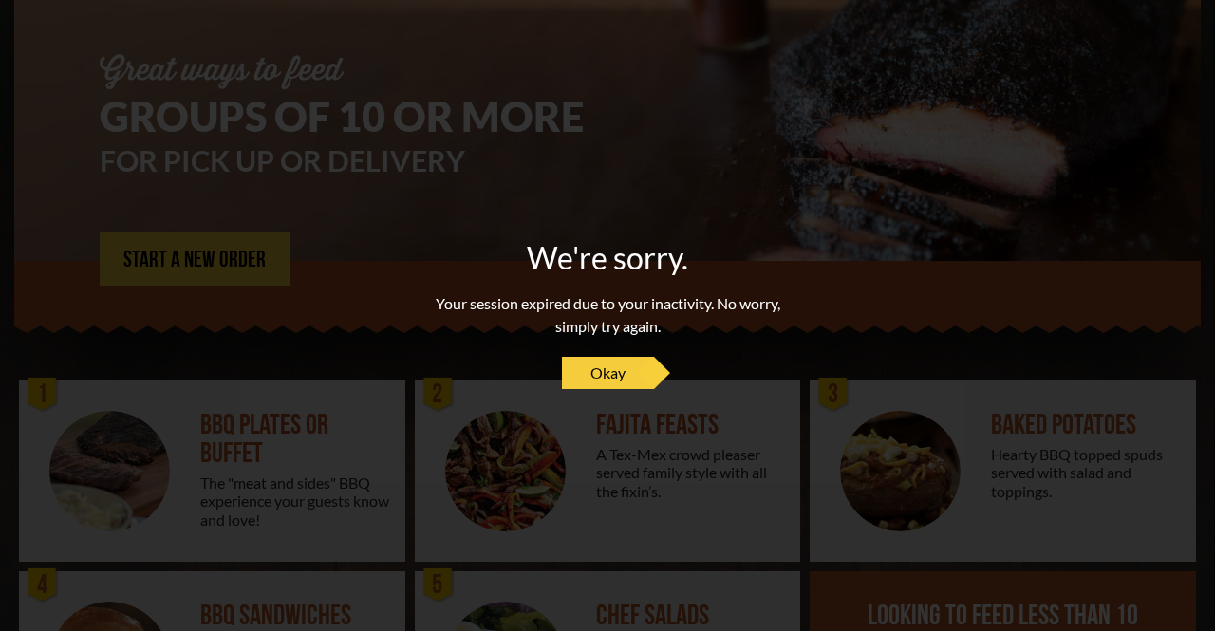
scroll to position [367, 0]
